Goal: Check status: Check status

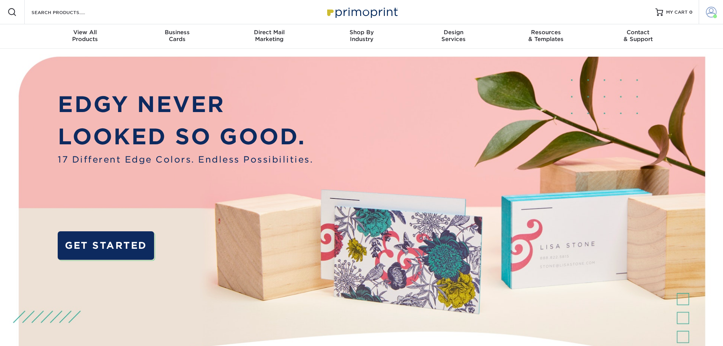
click at [709, 13] on span at bounding box center [711, 12] width 11 height 11
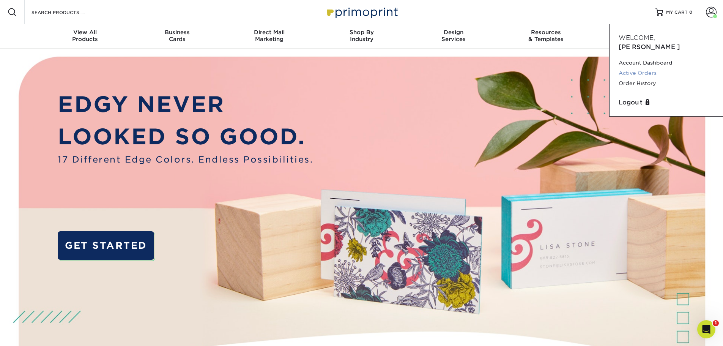
click at [652, 68] on link "Active Orders" at bounding box center [665, 73] width 95 height 10
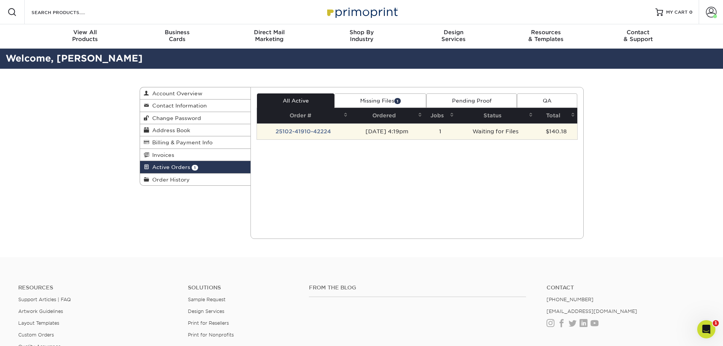
click at [507, 134] on td "Waiting for Files" at bounding box center [495, 131] width 79 height 16
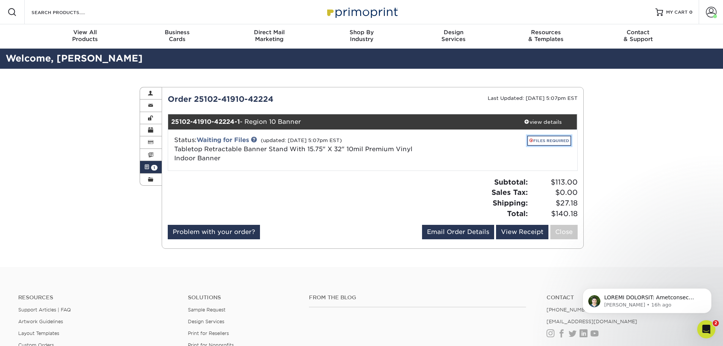
click at [543, 139] on link "FILES REQUIRED" at bounding box center [549, 140] width 44 height 10
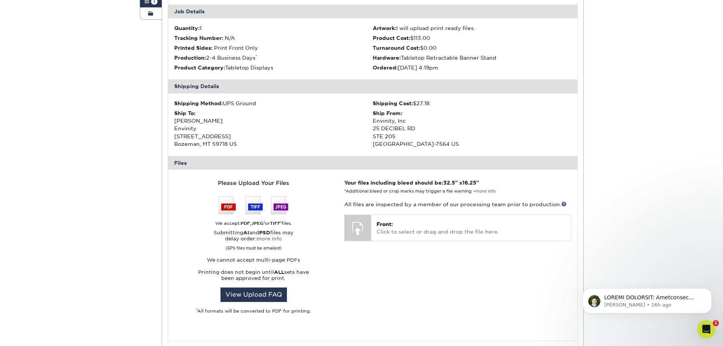
scroll to position [190, 0]
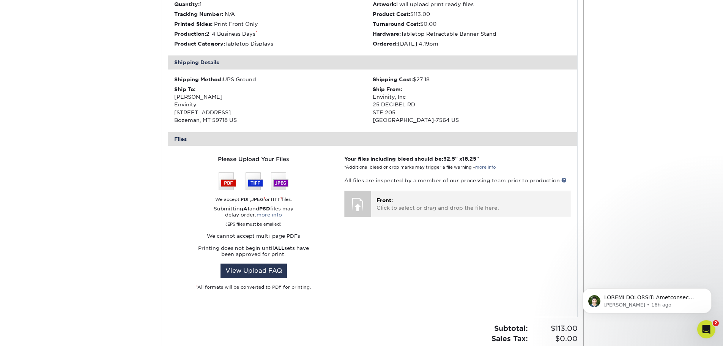
click at [389, 206] on p "Front: Click to select or drag and drop the file here." at bounding box center [470, 204] width 189 height 16
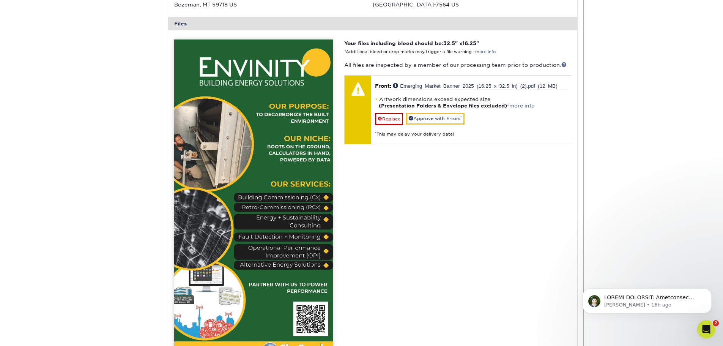
scroll to position [303, 0]
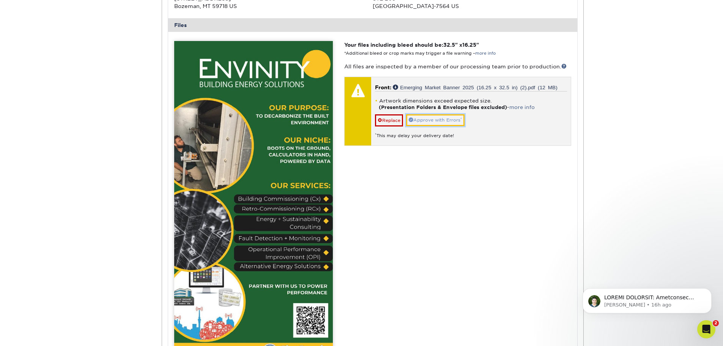
click at [452, 123] on link "Approve with Errors *" at bounding box center [435, 120] width 58 height 12
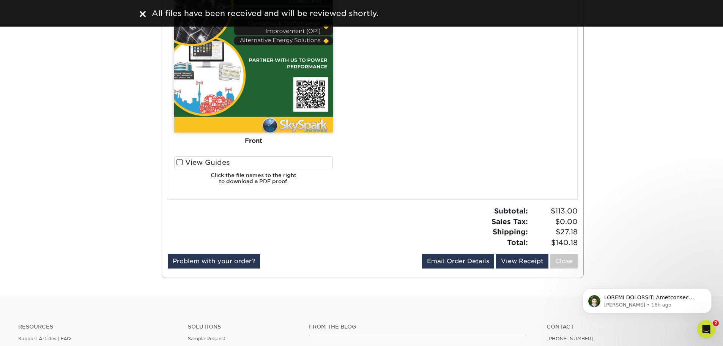
scroll to position [569, 0]
